Goal: Task Accomplishment & Management: Complete application form

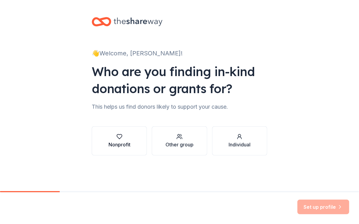
click at [118, 143] on div "Nonprofit" at bounding box center [120, 144] width 22 height 7
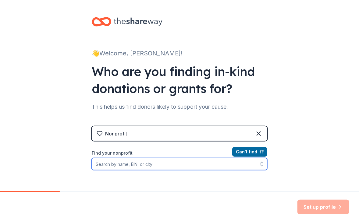
click at [113, 165] on input "Find your nonprofit" at bounding box center [180, 164] width 176 height 12
type input "Children's Advocacy Center of NOrth and [GEOGRAPHIC_DATA]"
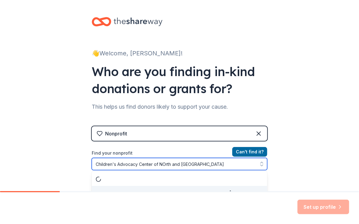
scroll to position [9, 0]
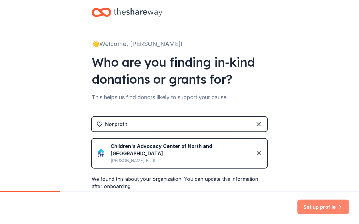
click at [312, 203] on button "Set up profile" at bounding box center [324, 207] width 52 height 15
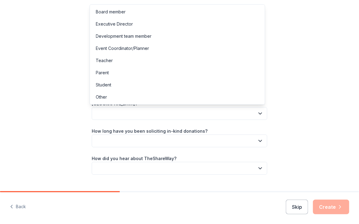
click at [250, 116] on button "button" at bounding box center [180, 113] width 176 height 13
click at [137, 48] on div "Event Coordinator/Planner" at bounding box center [122, 48] width 53 height 7
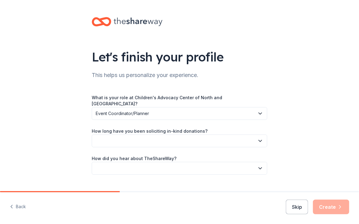
click at [217, 136] on button "button" at bounding box center [180, 141] width 176 height 13
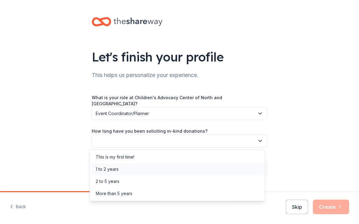
click at [121, 169] on div "1 to 2 years" at bounding box center [177, 169] width 173 height 12
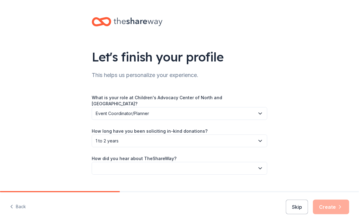
click at [176, 157] on div "How did you hear about TheShareWay?" at bounding box center [180, 165] width 176 height 20
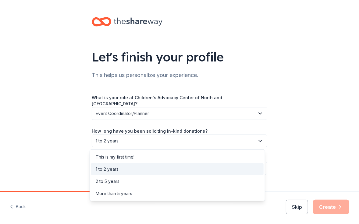
click at [179, 136] on button "1 to 2 years" at bounding box center [180, 141] width 176 height 13
click at [108, 196] on div "More than 5 years" at bounding box center [114, 193] width 37 height 7
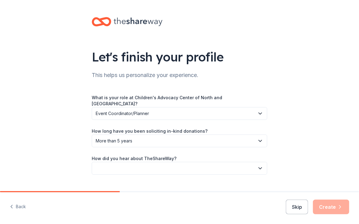
click at [185, 161] on div "How did you hear about TheShareWay?" at bounding box center [180, 165] width 176 height 20
click at [249, 166] on button "button" at bounding box center [180, 168] width 176 height 13
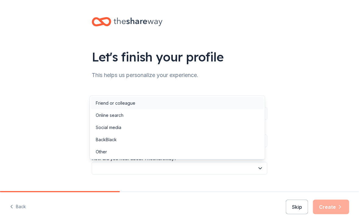
click at [128, 101] on div "Friend or colleague" at bounding box center [116, 103] width 40 height 7
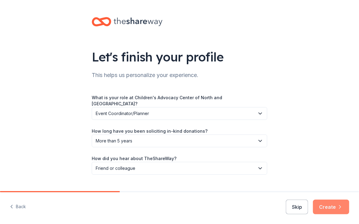
click at [325, 206] on button "Create" at bounding box center [331, 207] width 36 height 15
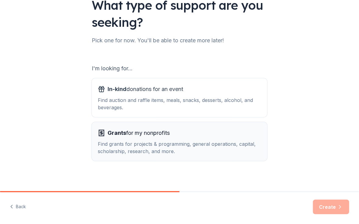
scroll to position [55, 0]
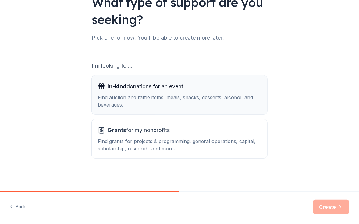
click at [165, 88] on span "In-kind donations for an event" at bounding box center [146, 87] width 76 height 10
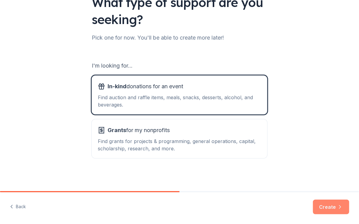
click at [336, 213] on button "Create" at bounding box center [331, 207] width 36 height 15
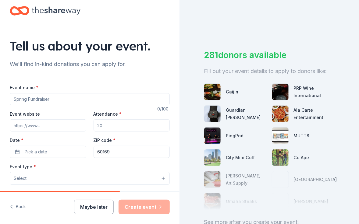
scroll to position [30, 0]
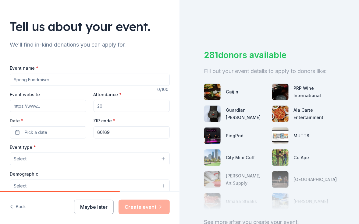
click at [49, 80] on input "Event name *" at bounding box center [90, 80] width 160 height 12
type input "WONDER"
click at [121, 105] on input "Attendance *" at bounding box center [132, 106] width 77 height 12
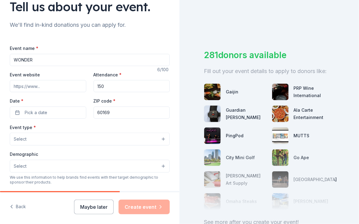
scroll to position [61, 0]
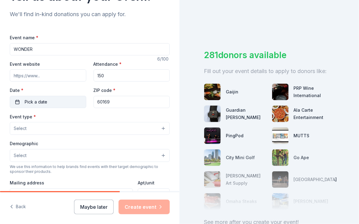
type input "150"
click at [49, 103] on button "Pick a date" at bounding box center [48, 102] width 77 height 12
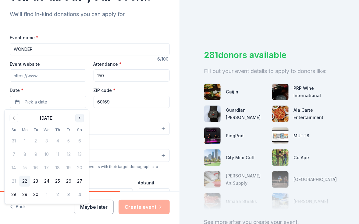
click at [79, 119] on button "Go to next month" at bounding box center [79, 118] width 9 height 9
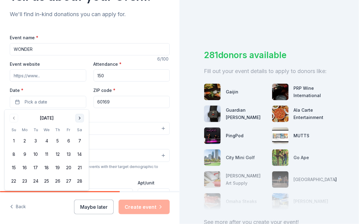
click at [79, 119] on button "Go to next month" at bounding box center [79, 118] width 9 height 9
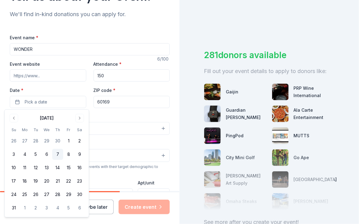
click at [60, 157] on button "7" at bounding box center [57, 154] width 11 height 11
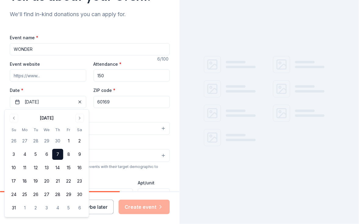
click at [136, 133] on button "Select" at bounding box center [90, 128] width 160 height 13
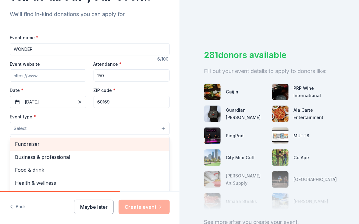
click at [45, 141] on span "Fundraiser" at bounding box center [90, 144] width 150 height 8
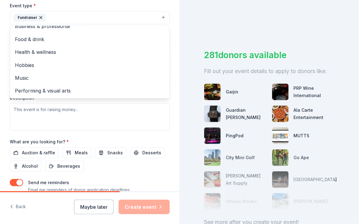
scroll to position [183, 0]
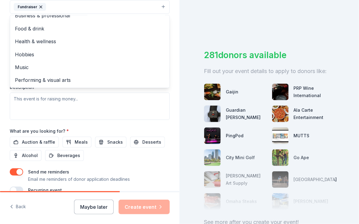
click at [100, 115] on div "Event type * Fundraiser Business & professional Food & drink Health & wellness …" at bounding box center [90, 55] width 160 height 129
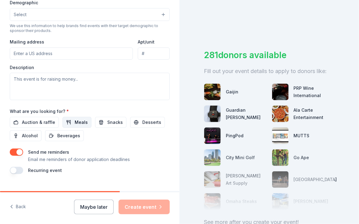
scroll to position [215, 0]
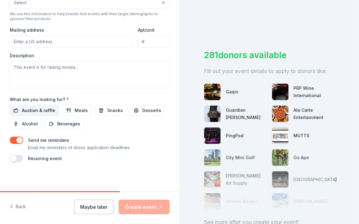
click at [40, 111] on span "Auction & raffle" at bounding box center [38, 110] width 33 height 7
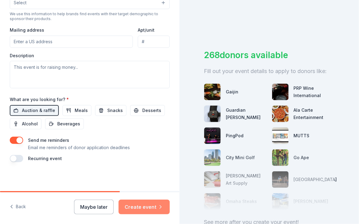
click at [145, 211] on button "Create event" at bounding box center [144, 207] width 51 height 15
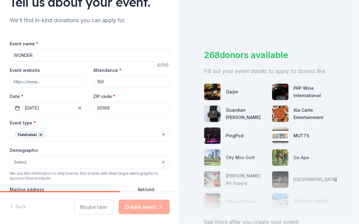
scroll to position [32, 0]
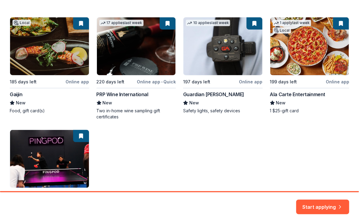
scroll to position [122, 0]
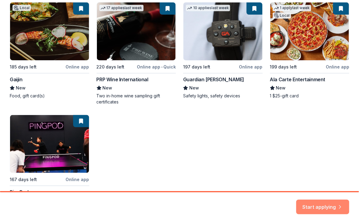
click at [308, 204] on button "Start applying" at bounding box center [322, 203] width 53 height 15
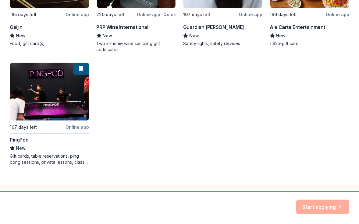
scroll to position [177, 0]
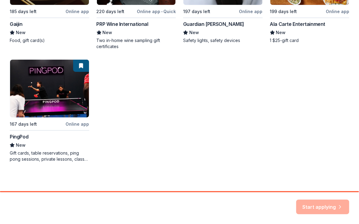
click at [141, 70] on div "Local 185 days left Online app Gaijin New Food, gift card(s) 17 applies last we…" at bounding box center [180, 55] width 340 height 216
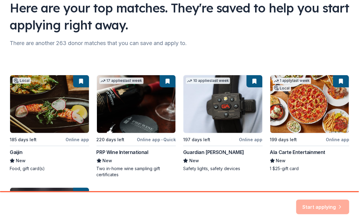
scroll to position [61, 0]
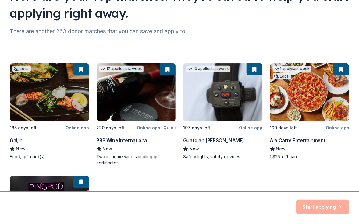
click at [147, 102] on div "Local 185 days left Online app Gaijin New Food, gift card(s) 17 applies last we…" at bounding box center [180, 171] width 340 height 216
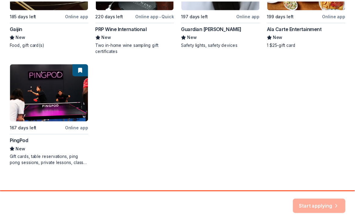
scroll to position [177, 0]
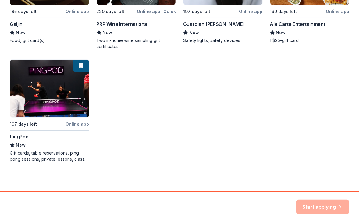
click at [307, 203] on div "Start applying" at bounding box center [322, 207] width 53 height 15
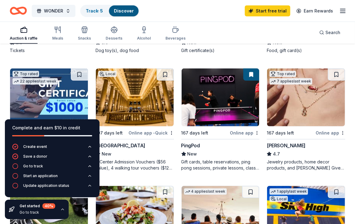
scroll to position [274, 0]
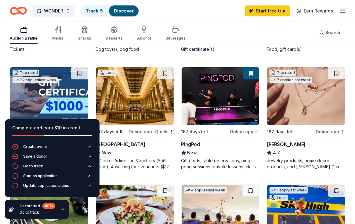
click at [162, 178] on div "Local 197 days left Online app • Quick Chicago Red Stars New Ticket(s) 17 appli…" at bounding box center [177, 122] width 335 height 568
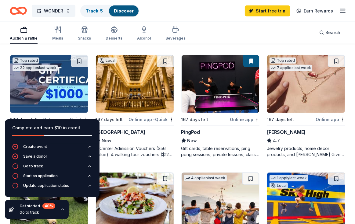
scroll to position [305, 0]
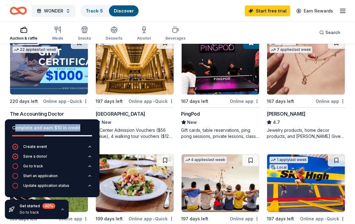
drag, startPoint x: 83, startPoint y: 125, endPoint x: 14, endPoint y: 131, distance: 68.5
click at [14, 131] on div "Complete and earn $10 in credit" at bounding box center [52, 127] width 80 height 7
click at [261, 142] on div "Local 197 days left Online app • Quick Chicago Red Stars New Ticket(s) 17 appli…" at bounding box center [177, 91] width 335 height 568
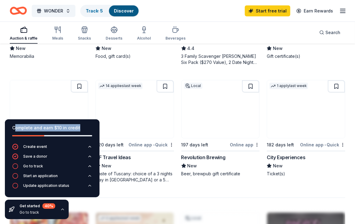
scroll to position [488, 0]
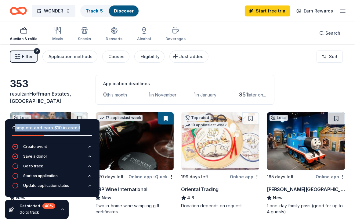
scroll to position [0, 0]
